Goal: Obtain resource: Download file/media

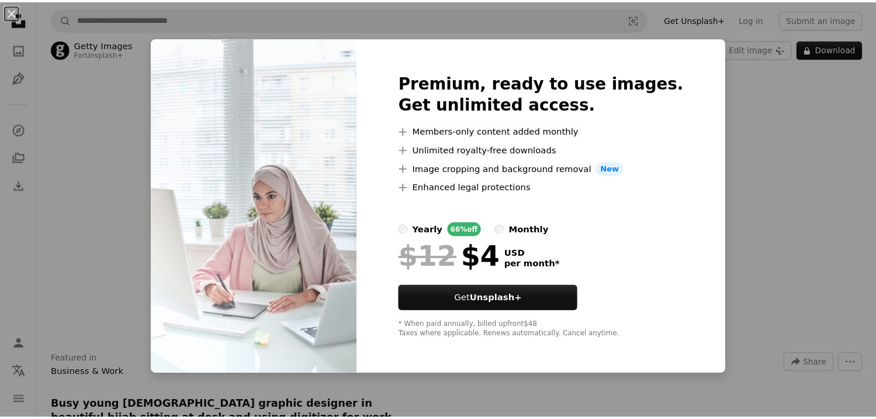
scroll to position [0, 879]
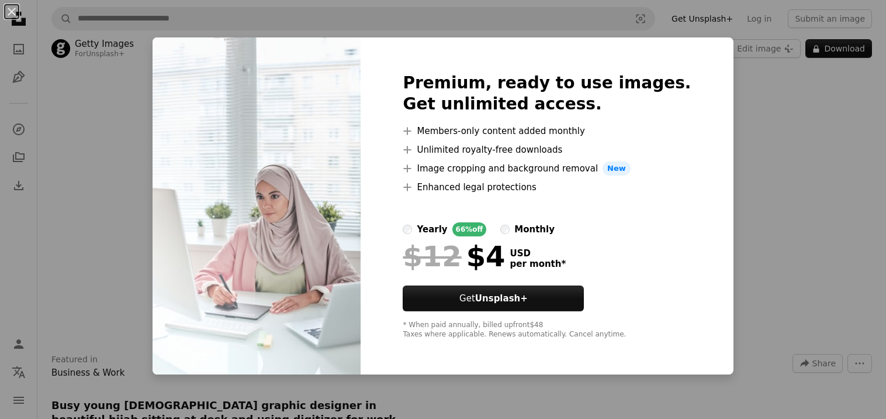
click at [776, 229] on div "An X shape Premium, ready to use images. Get unlimited access. A plus sign Memb…" at bounding box center [443, 209] width 886 height 419
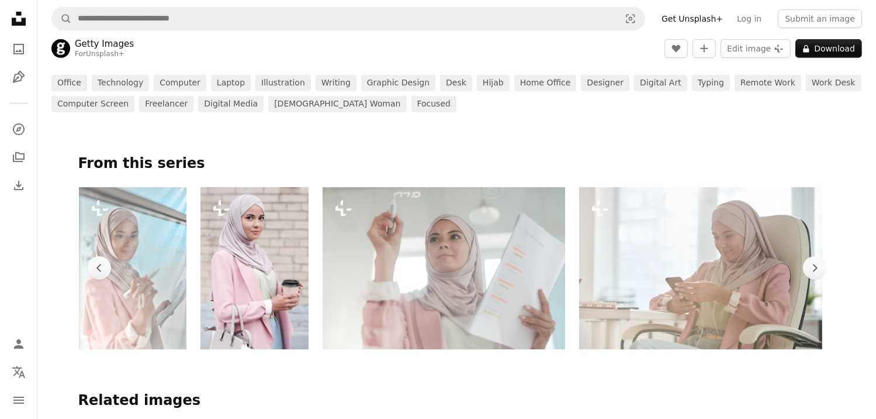
scroll to position [664, 0]
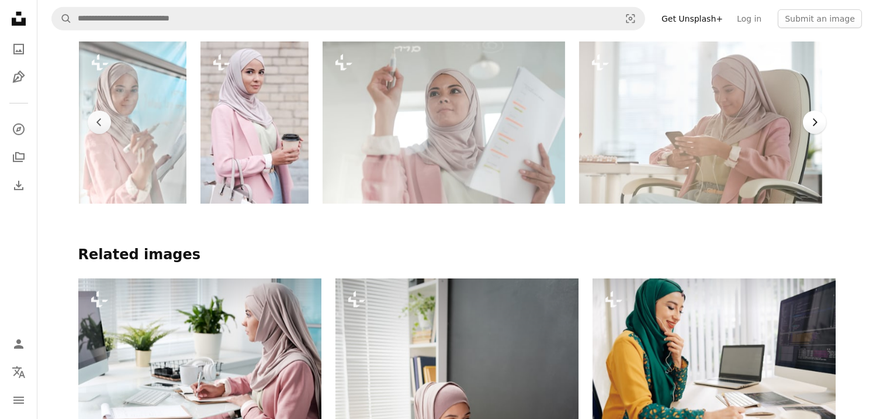
click at [806, 134] on button "Chevron right" at bounding box center [814, 122] width 23 height 23
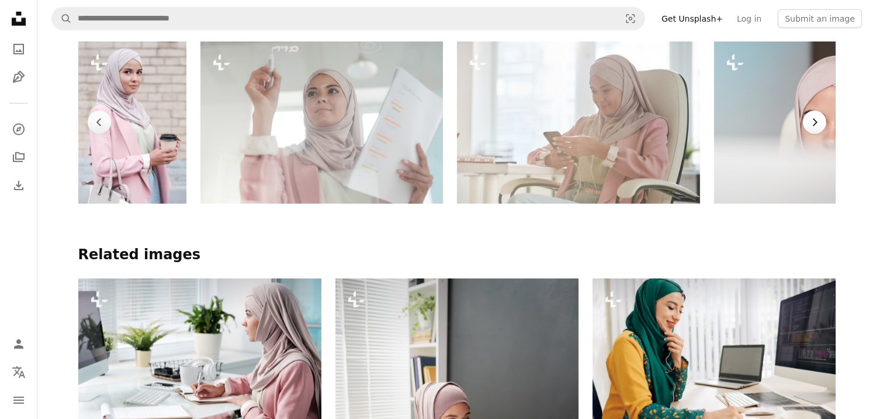
click at [806, 134] on button "Chevron right" at bounding box center [814, 122] width 23 height 23
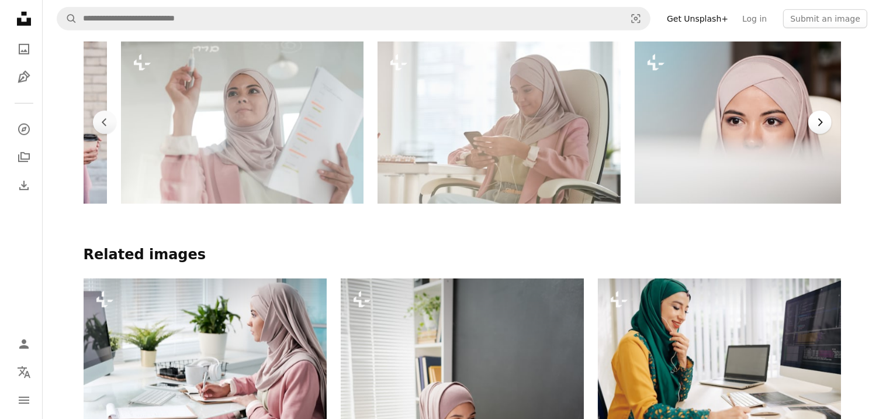
scroll to position [0, 1123]
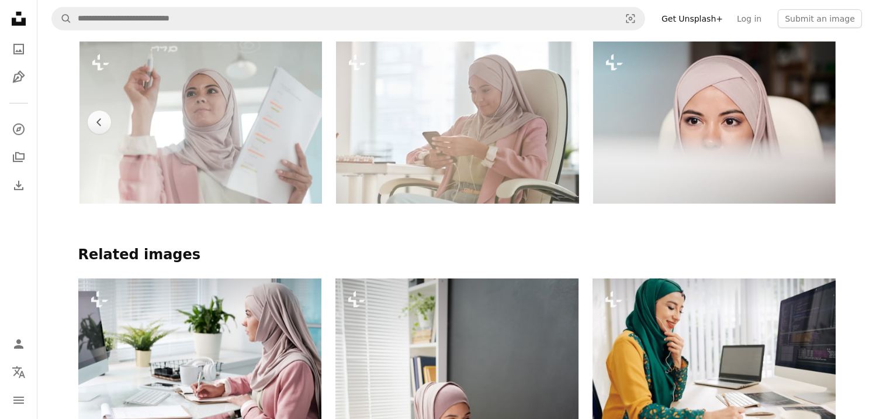
click at [806, 149] on img at bounding box center [714, 123] width 243 height 162
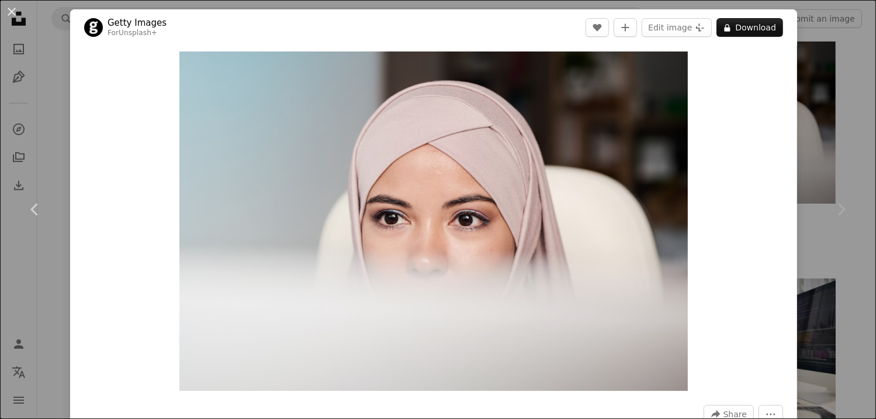
drag, startPoint x: 876, startPoint y: 178, endPoint x: 880, endPoint y: 167, distance: 11.6
drag, startPoint x: 880, startPoint y: 167, endPoint x: 879, endPoint y: 204, distance: 37.4
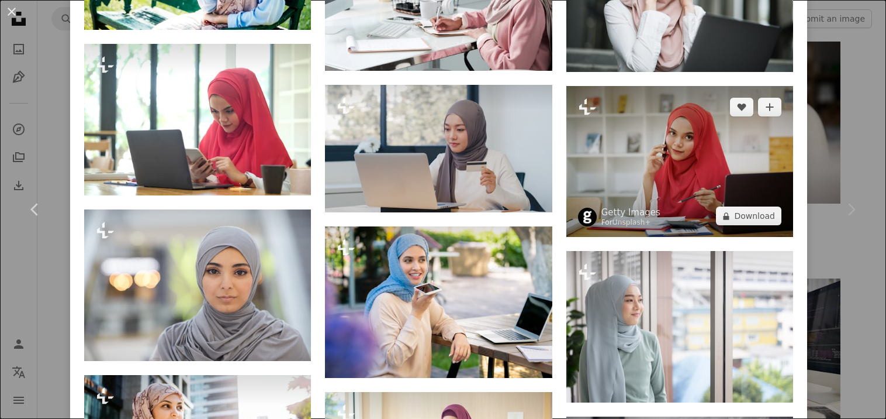
scroll to position [2008, 0]
